Goal: Task Accomplishment & Management: Complete application form

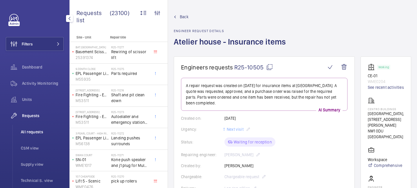
click at [33, 134] on span "All requests" at bounding box center [42, 132] width 43 height 6
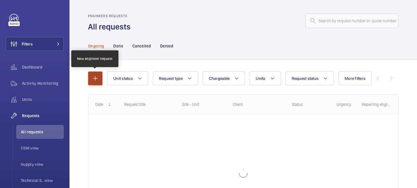
click at [93, 76] on mat-icon "button" at bounding box center [95, 78] width 7 height 7
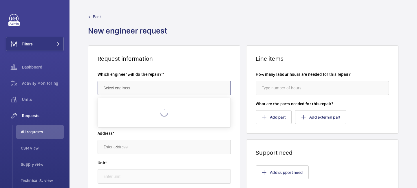
click at [124, 86] on input "text" at bounding box center [164, 88] width 133 height 14
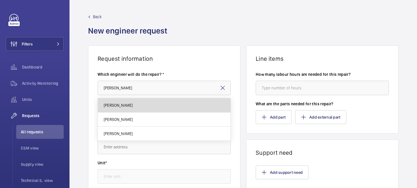
click at [132, 111] on mat-option "[PERSON_NAME]" at bounding box center [164, 105] width 133 height 14
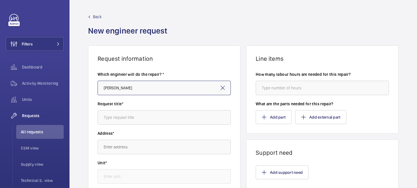
type input "[PERSON_NAME]"
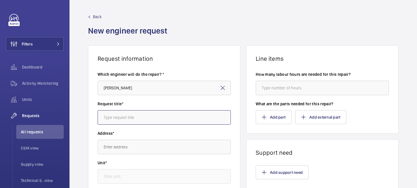
click at [132, 119] on input "text" at bounding box center [164, 117] width 133 height 14
type input "Metro Standys"
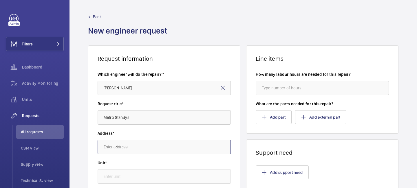
click at [131, 146] on input "text" at bounding box center [164, 147] width 133 height 14
type input "m"
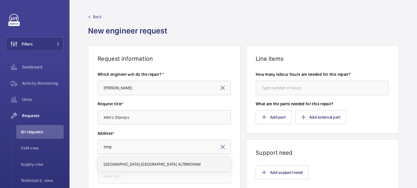
click at [123, 162] on span "[GEOGRAPHIC_DATA] [GEOGRAPHIC_DATA] ALTRINCHAM" at bounding box center [152, 164] width 97 height 6
type input "[GEOGRAPHIC_DATA] [GEOGRAPHIC_DATA] ALTRINCHAM"
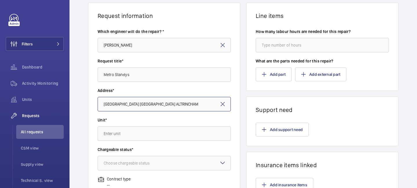
scroll to position [45, 0]
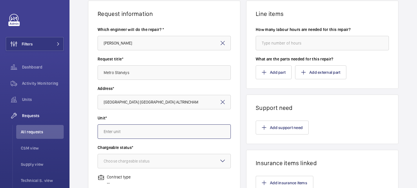
click at [123, 132] on input "text" at bounding box center [164, 131] width 133 height 14
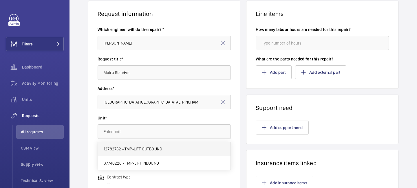
click at [123, 150] on span "12782732 - TMP-LIFT OUTBOUND" at bounding box center [133, 149] width 58 height 6
type input "12782732 - TMP-LIFT OUTBOUND"
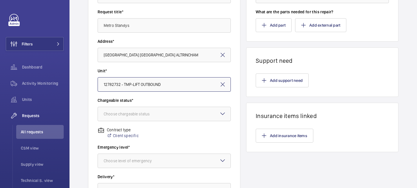
scroll to position [98, 0]
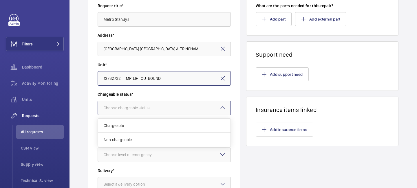
click at [127, 104] on div at bounding box center [164, 108] width 133 height 14
click at [124, 123] on span "Chargeable" at bounding box center [164, 126] width 121 height 6
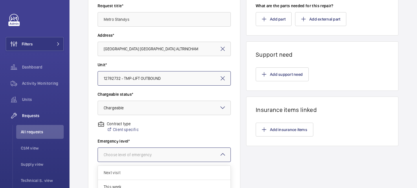
click at [128, 152] on div "Choose level of emergency" at bounding box center [135, 155] width 62 height 6
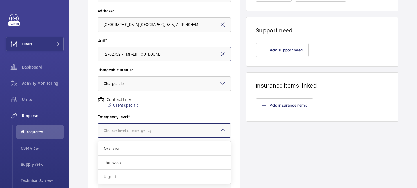
scroll to position [125, 0]
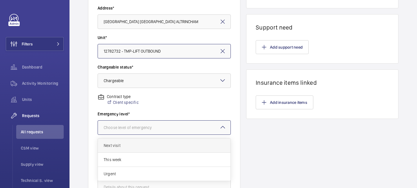
click at [124, 143] on span "Next visit" at bounding box center [164, 146] width 121 height 6
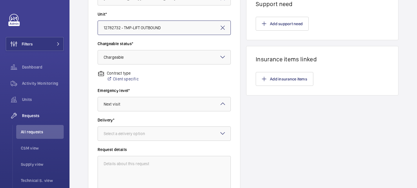
scroll to position [161, 0]
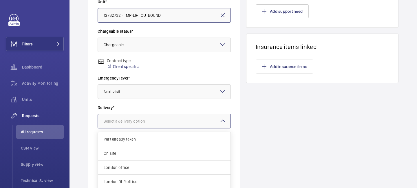
click at [124, 124] on div at bounding box center [164, 121] width 133 height 14
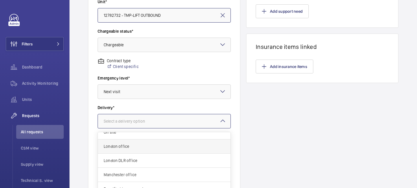
scroll to position [5, 0]
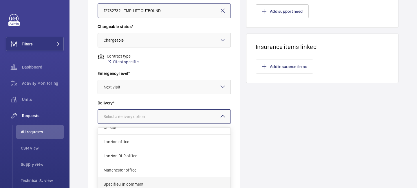
click at [126, 185] on span "Specified in comment" at bounding box center [164, 184] width 121 height 6
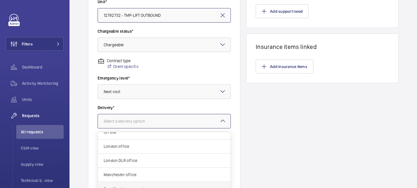
scroll to position [166, 0]
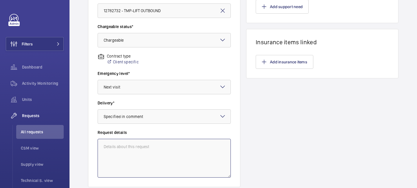
click at [130, 151] on textarea at bounding box center [164, 158] width 133 height 39
click at [117, 148] on textarea "3 stand bys" at bounding box center [164, 158] width 133 height 39
type textarea "3 standbys"
click at [141, 147] on textarea "3 standbys" at bounding box center [164, 158] width 133 height 39
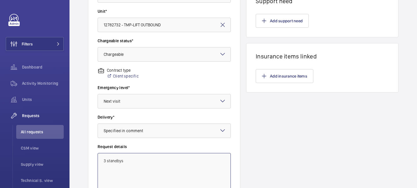
scroll to position [207, 0]
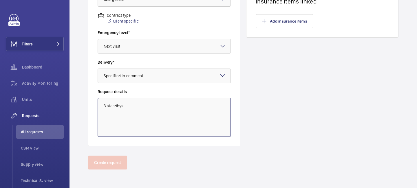
drag, startPoint x: 126, startPoint y: 108, endPoint x: 89, endPoint y: 102, distance: 37.5
click at [89, 102] on wm-front-card-body "Which engineer will do the repair? * [PERSON_NAME] Request title* Metro Standys…" at bounding box center [164, 1] width 152 height 290
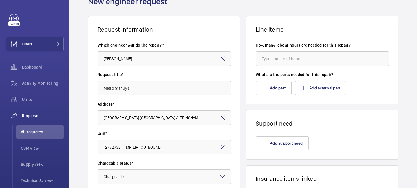
scroll to position [0, 0]
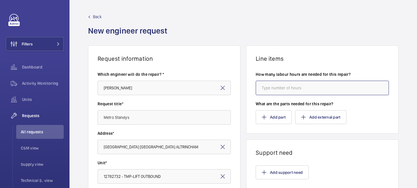
click at [269, 88] on input "number" at bounding box center [321, 88] width 133 height 14
type input "1"
type input "24"
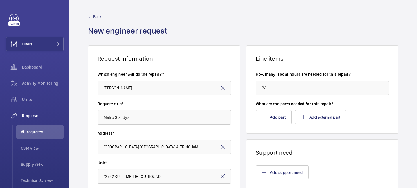
click at [296, 140] on wm-front-card-header "Support need" at bounding box center [322, 148] width 152 height 16
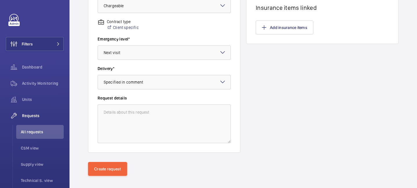
scroll to position [207, 0]
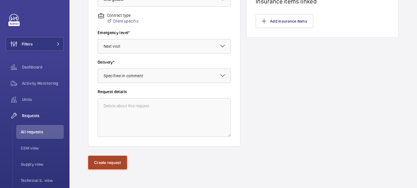
click at [113, 164] on button "Create request" at bounding box center [107, 163] width 39 height 14
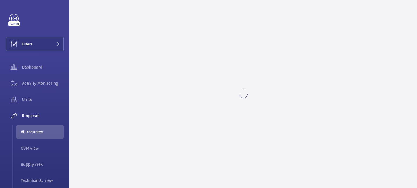
scroll to position [0, 0]
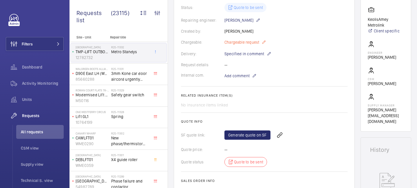
scroll to position [146, 0]
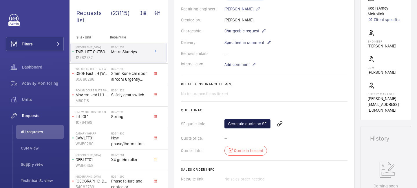
click at [250, 119] on link "Generate quote on SF" at bounding box center [247, 123] width 46 height 9
